Goal: Information Seeking & Learning: Learn about a topic

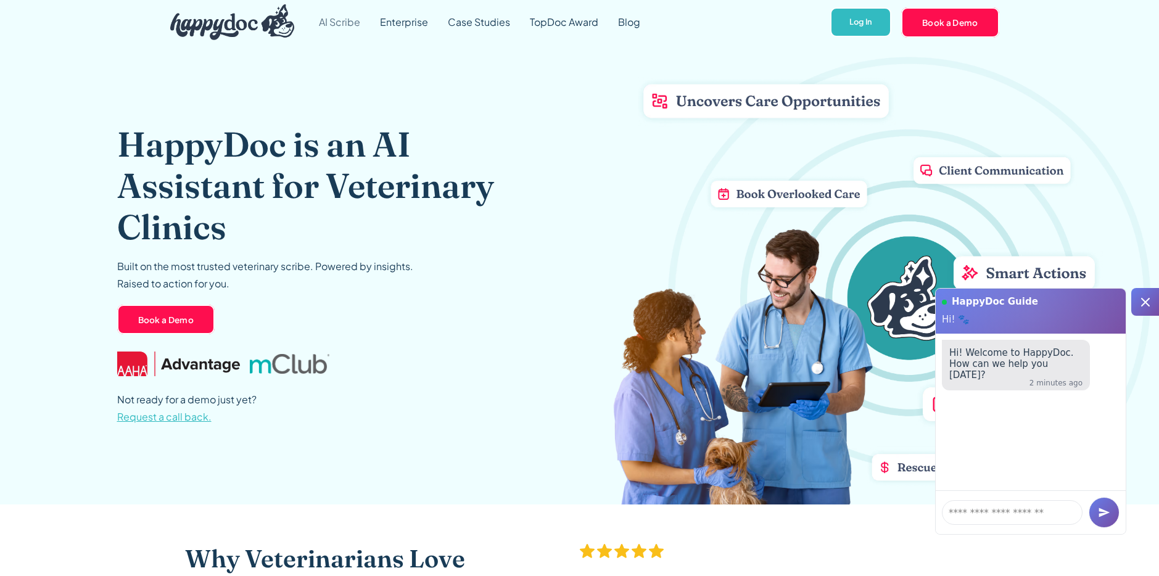
click at [337, 20] on link "AI Scribe" at bounding box center [339, 22] width 61 height 44
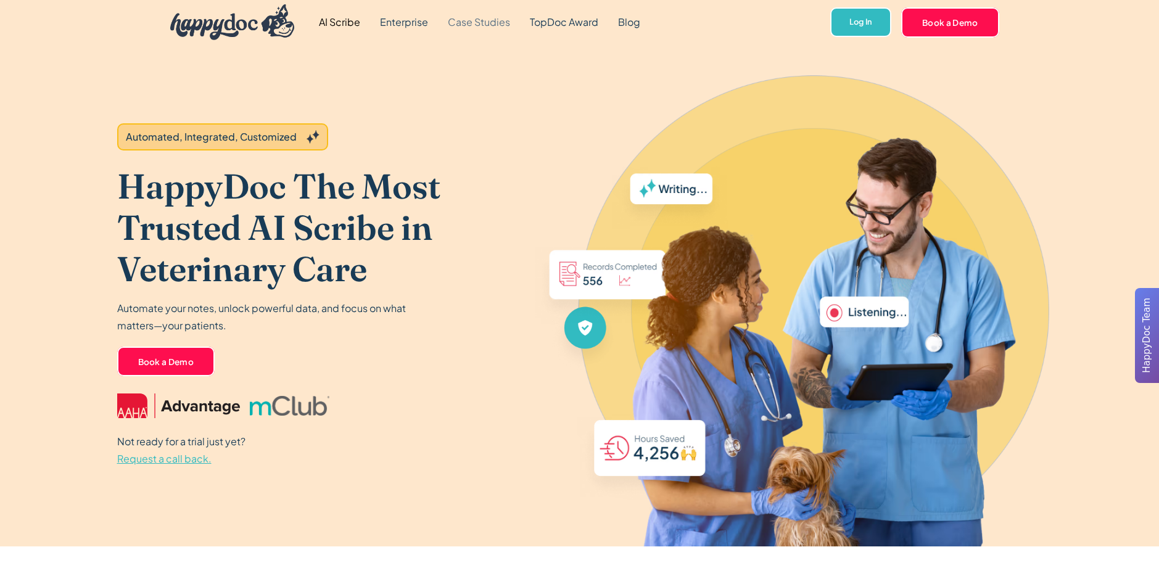
click at [487, 20] on link "Case Studies" at bounding box center [479, 22] width 82 height 44
click at [218, 136] on div "Automated, Integrated, Customized" at bounding box center [211, 137] width 171 height 15
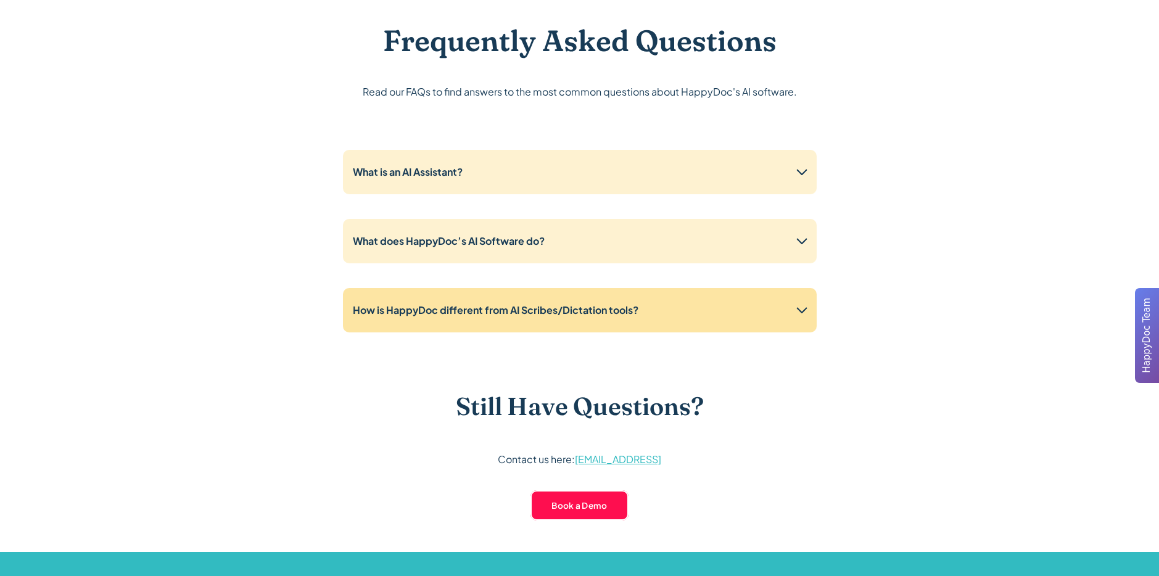
scroll to position [3004, 0]
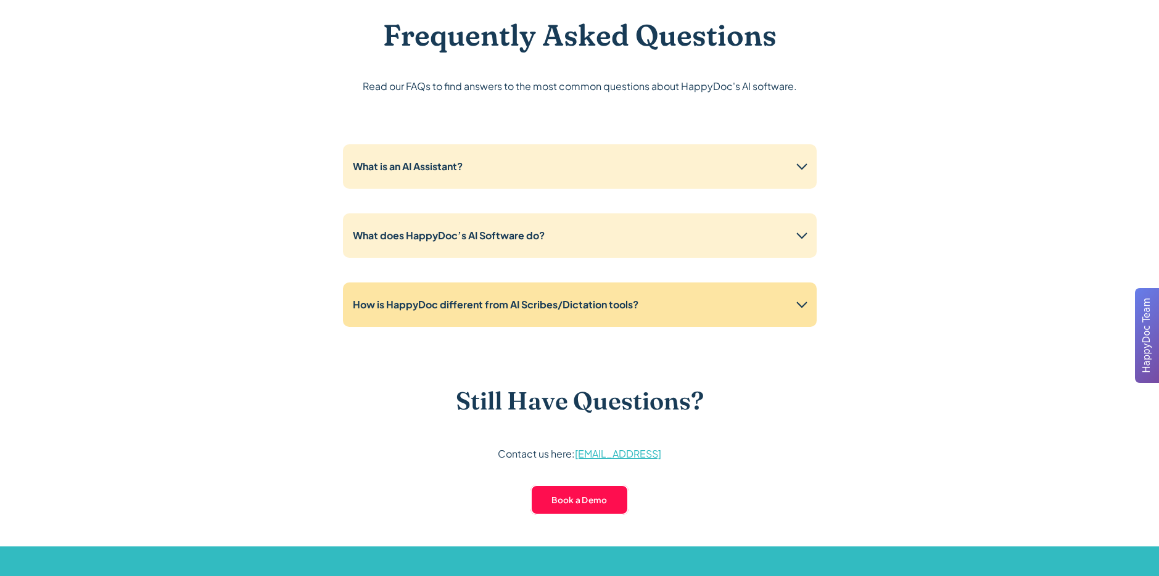
click at [756, 305] on div "How is HappyDoc different from AI Scribes/Dictation tools?" at bounding box center [580, 304] width 474 height 44
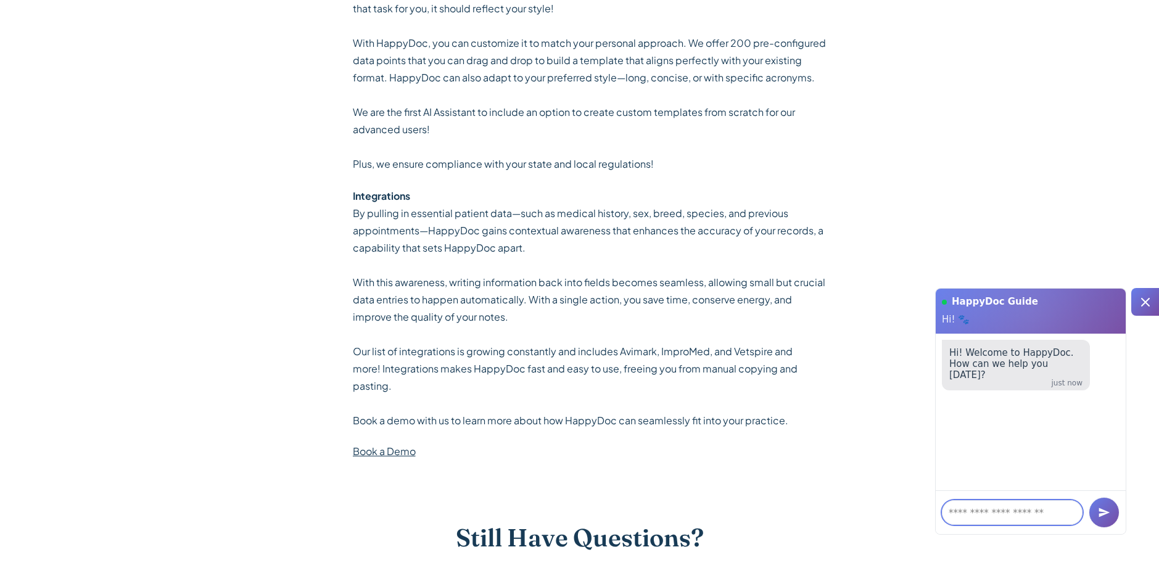
scroll to position [3387, 0]
